Goal: Task Accomplishment & Management: Use online tool/utility

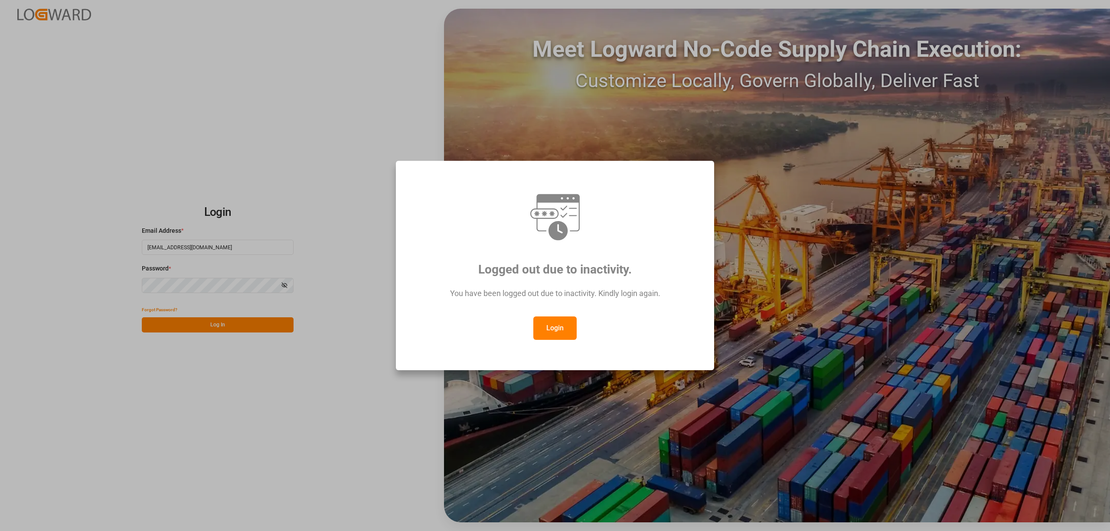
click at [557, 323] on button "Login" at bounding box center [554, 328] width 43 height 23
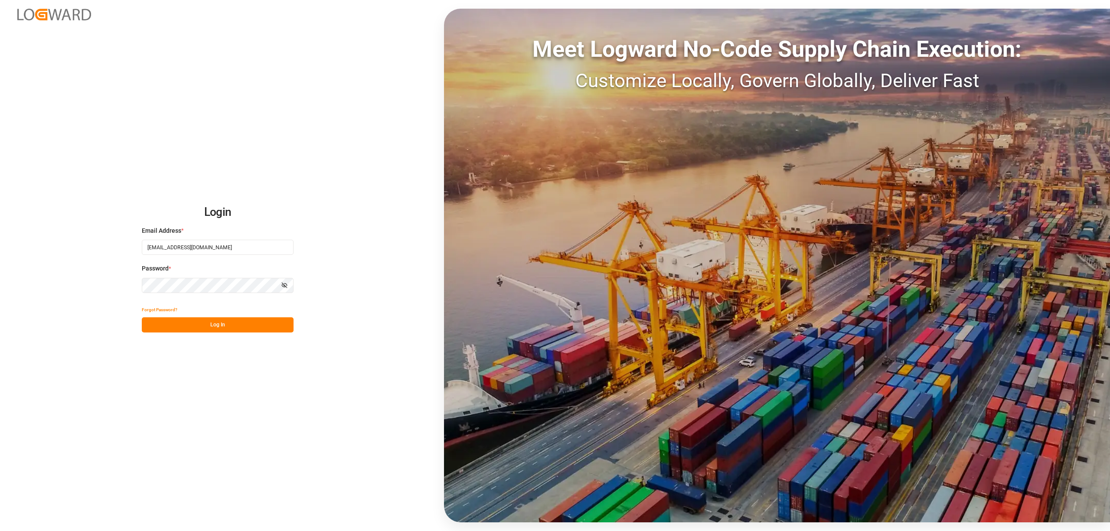
click at [230, 318] on button "Log In" at bounding box center [218, 324] width 152 height 15
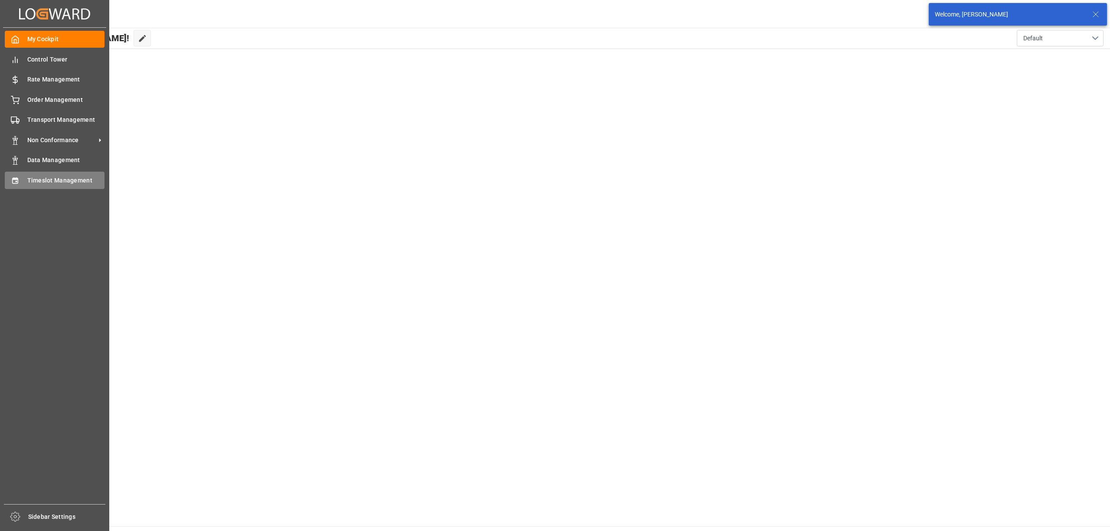
click at [15, 186] on div "Timeslot Management Timeslot Management" at bounding box center [55, 180] width 100 height 17
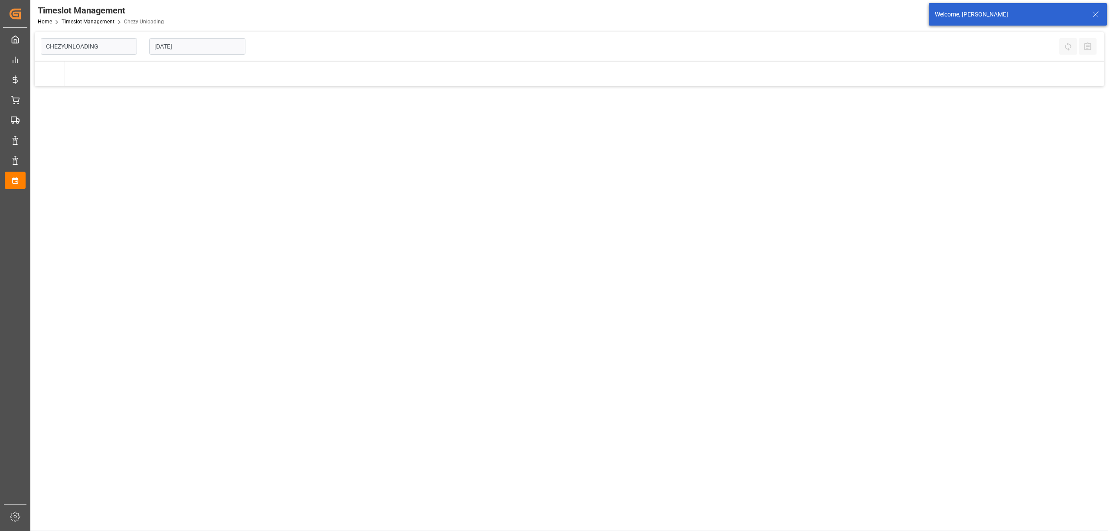
type input "Chezy Unloading"
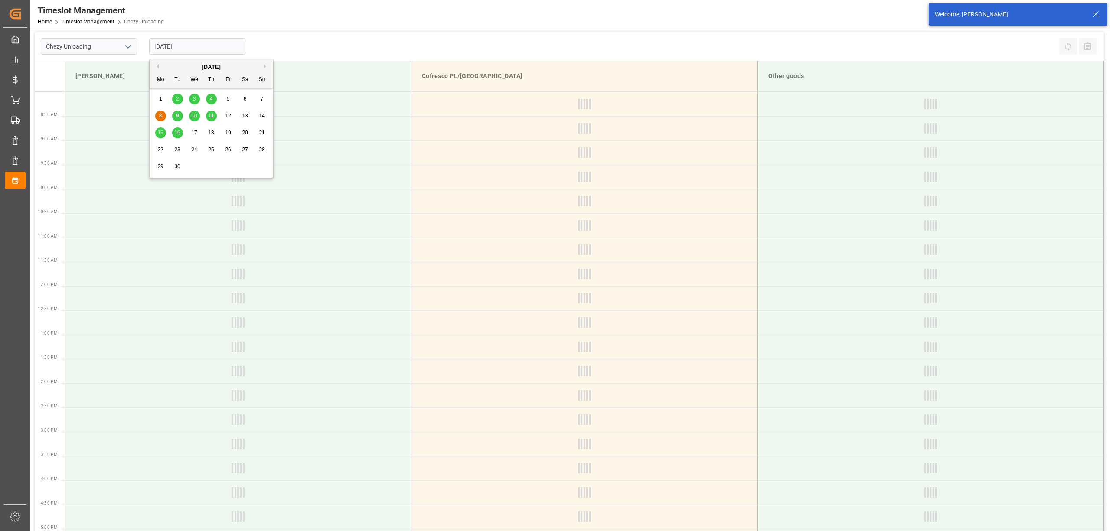
click at [205, 45] on input "[DATE]" at bounding box center [197, 46] width 96 height 16
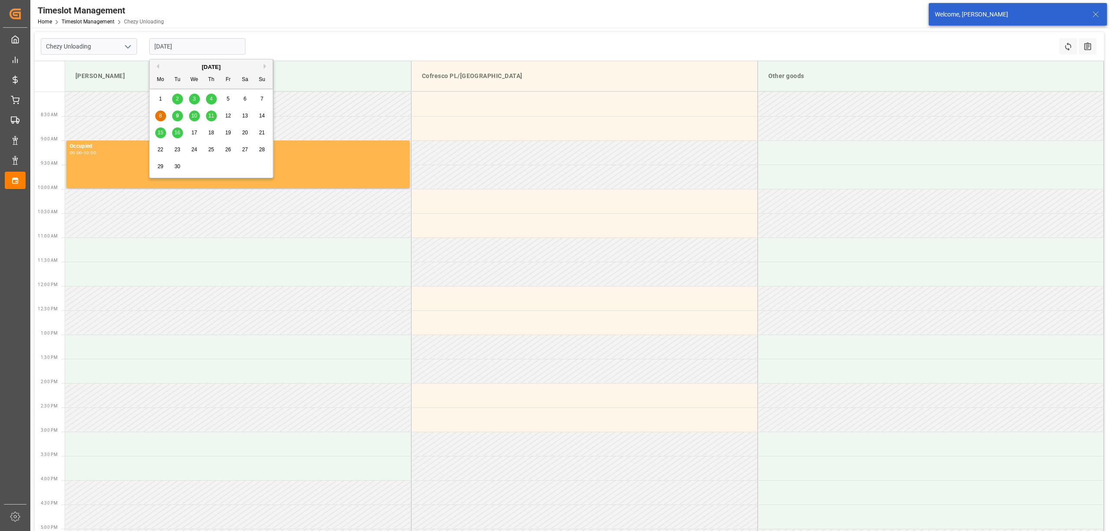
click at [177, 136] on span "16" at bounding box center [177, 133] width 6 height 6
type input "[DATE]"
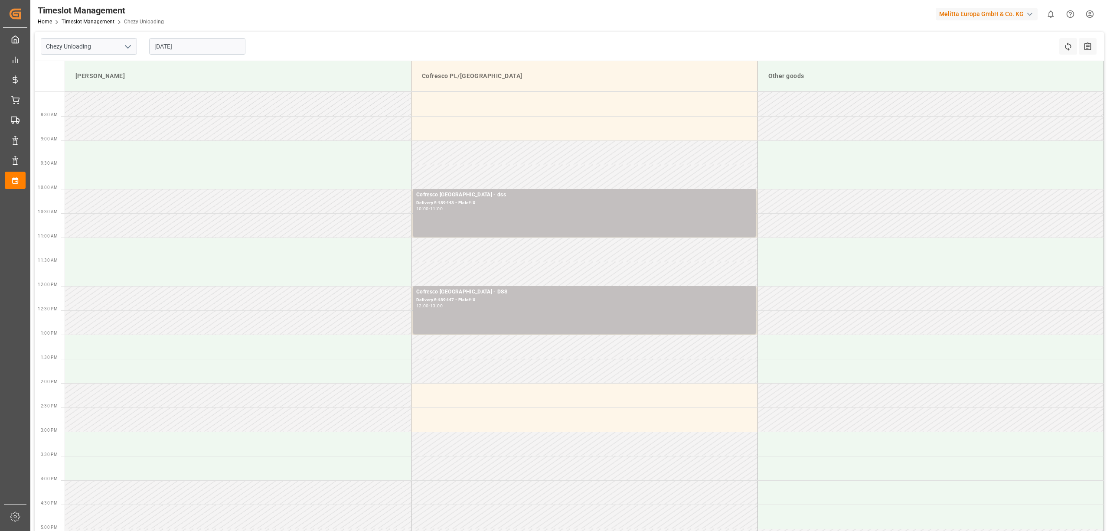
click at [432, 33] on div "Chezy Unloading [DATE] Refresh Time Slots All Audits" at bounding box center [569, 46] width 1069 height 29
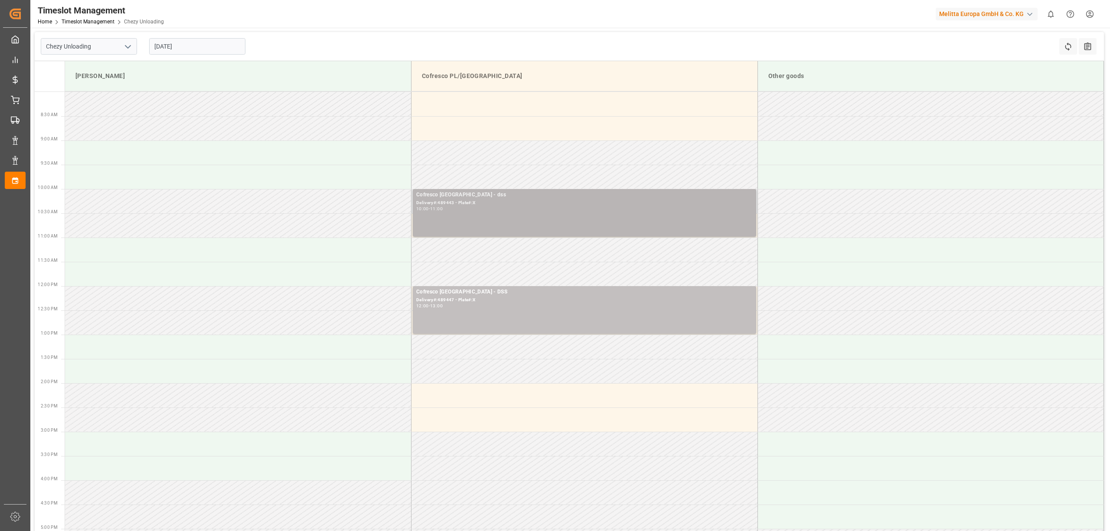
click at [494, 208] on div "10:00 - 11:00" at bounding box center [584, 209] width 337 height 5
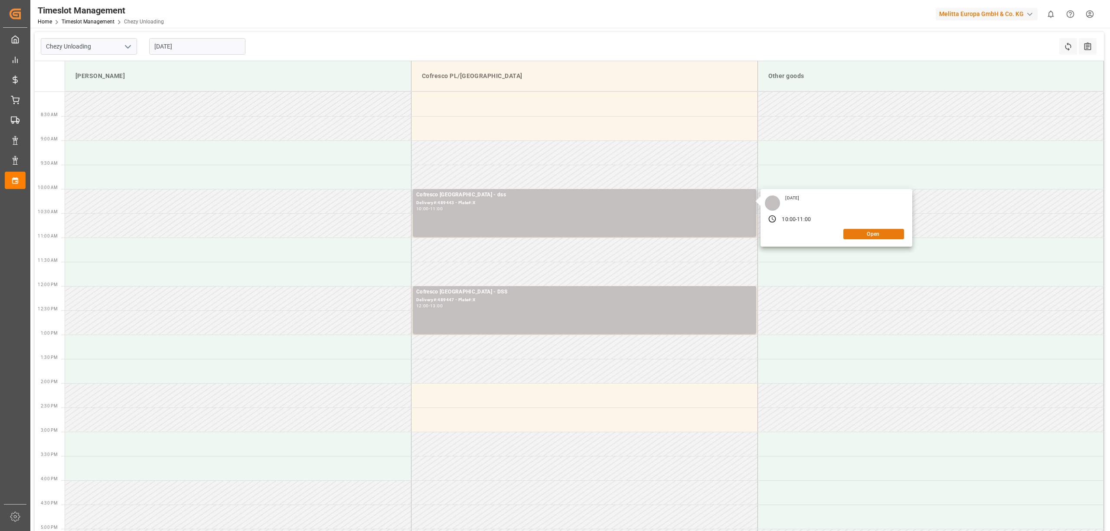
click at [850, 233] on button "Open" at bounding box center [873, 234] width 61 height 10
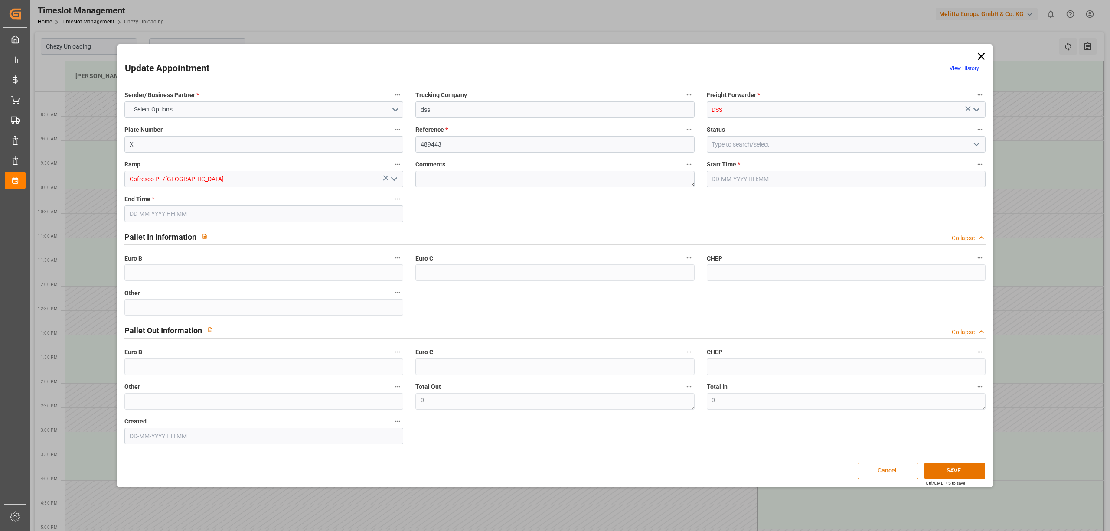
type input "[DATE] 10:00"
type input "[DATE] 11:00"
type input "[DATE] 08:07"
click at [297, 143] on input "X" at bounding box center [263, 144] width 279 height 16
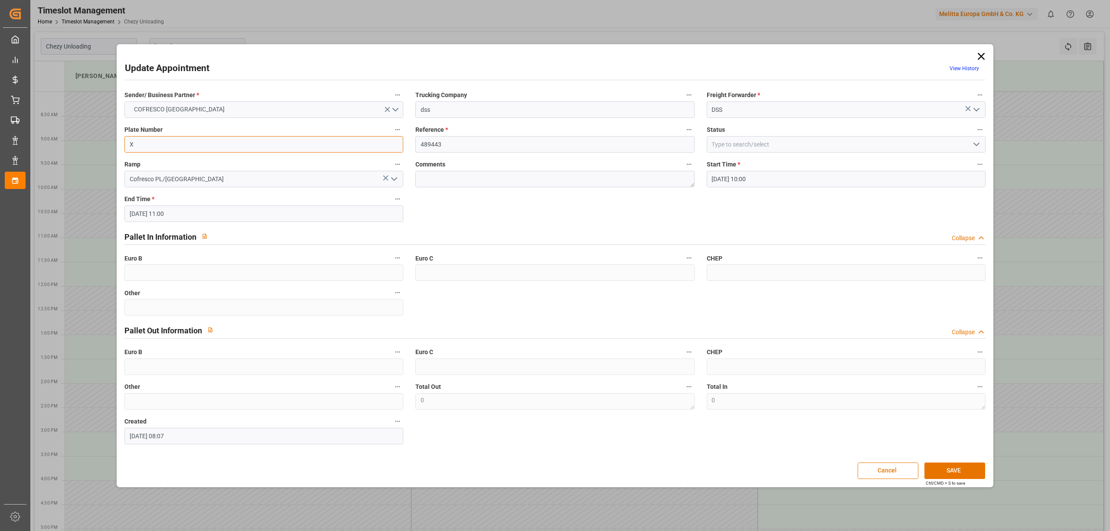
paste input "CW8871F CLI86F5"
type input "CW8871F CLI86F5"
click at [955, 466] on button "SAVE" at bounding box center [955, 471] width 61 height 16
